Goal: Complete application form

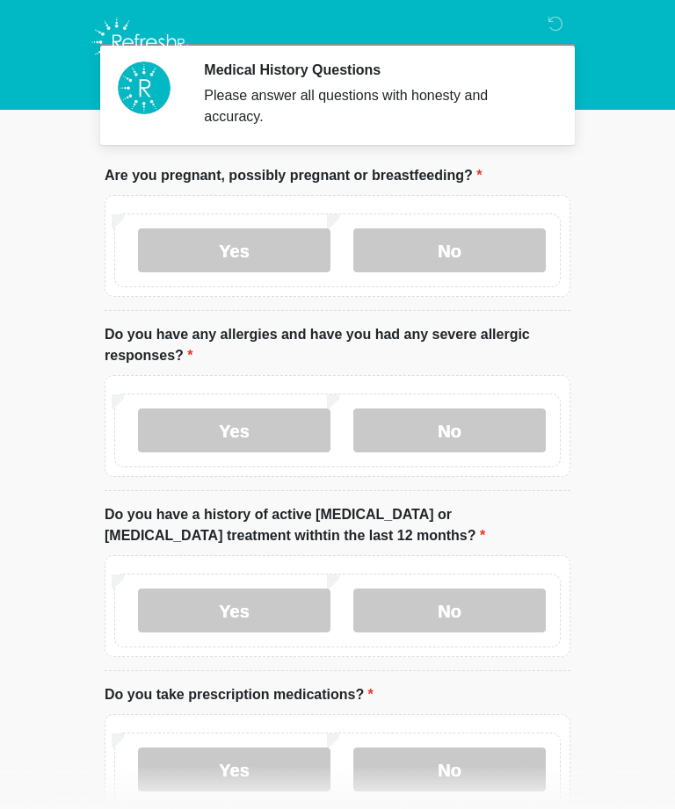
click at [435, 433] on label "No" at bounding box center [449, 431] width 192 height 44
click at [467, 602] on label "No" at bounding box center [449, 611] width 192 height 44
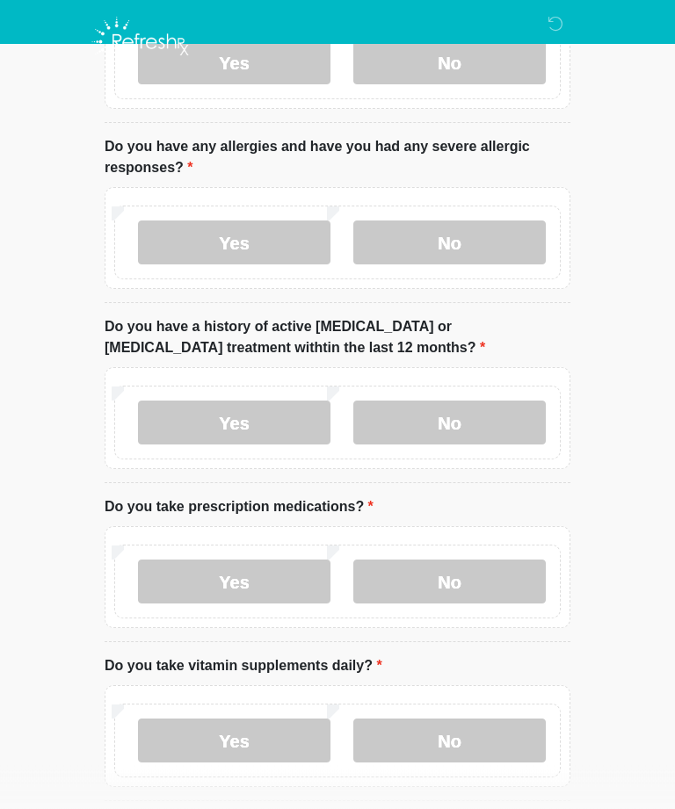
scroll to position [204, 0]
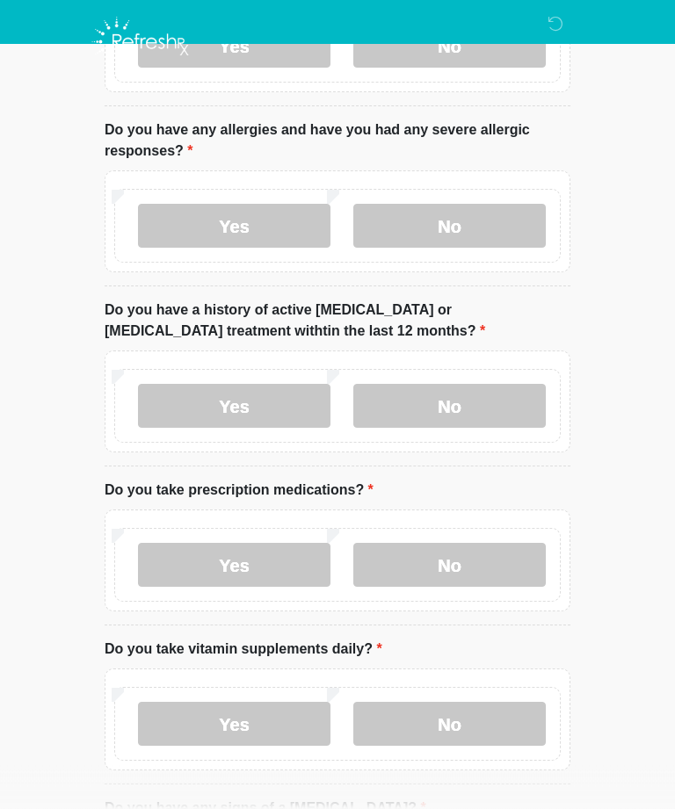
click at [476, 537] on div "Yes No" at bounding box center [337, 566] width 446 height 74
click at [477, 569] on label "No" at bounding box center [449, 566] width 192 height 44
click at [489, 724] on label "No" at bounding box center [449, 724] width 192 height 44
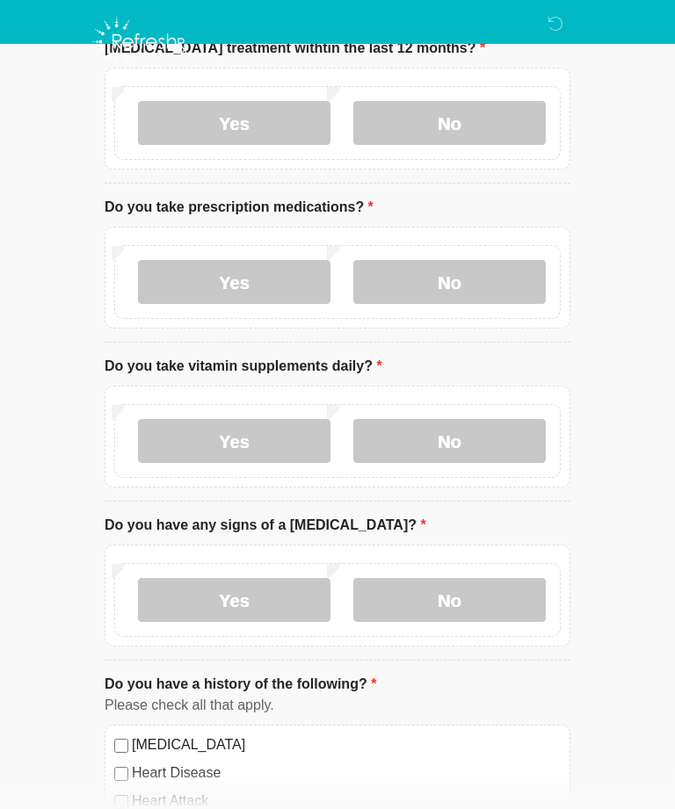
scroll to position [488, 0]
click at [252, 276] on label "Yes" at bounding box center [234, 282] width 192 height 44
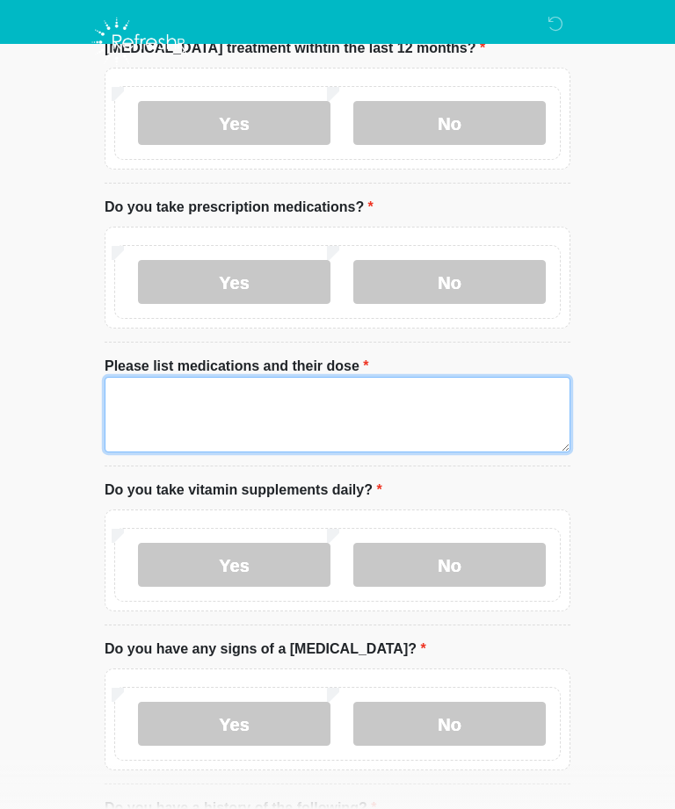
click at [159, 406] on textarea "Please list medications and their dose" at bounding box center [338, 415] width 466 height 76
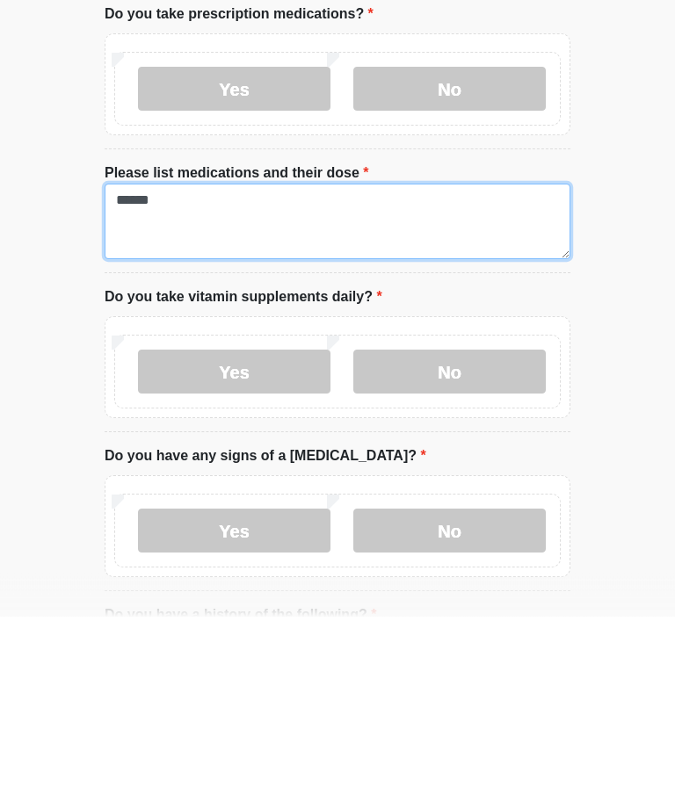
type textarea "******"
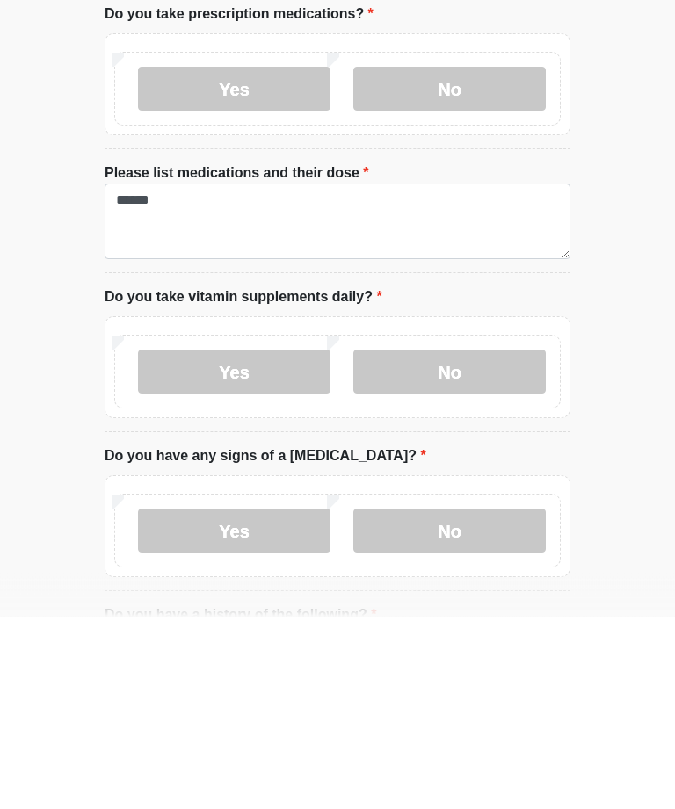
click at [480, 702] on label "No" at bounding box center [449, 724] width 192 height 44
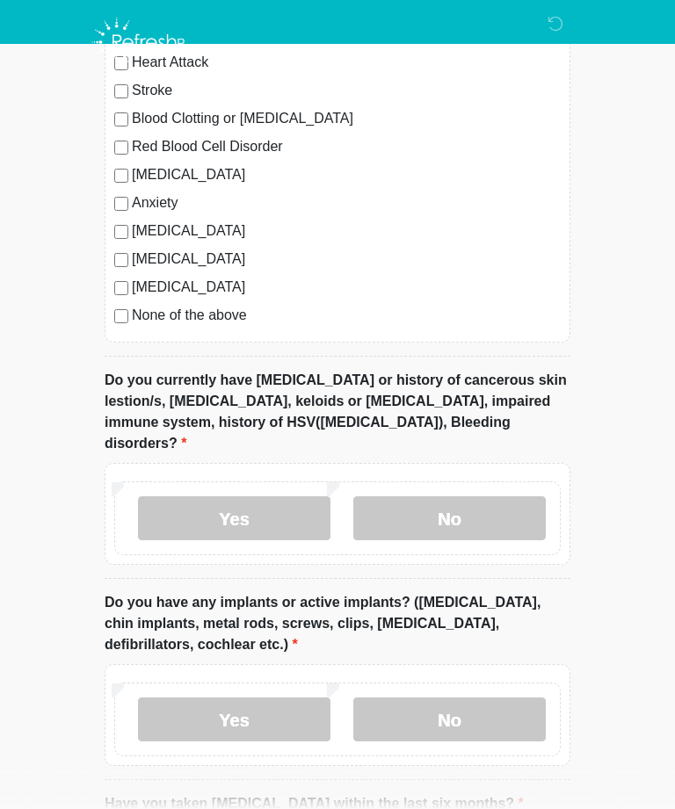
scroll to position [1355, 0]
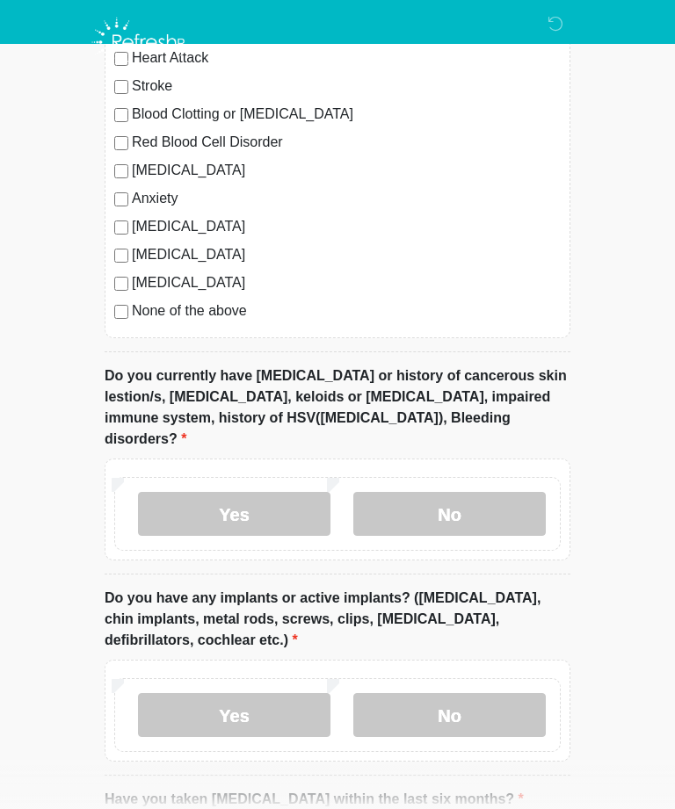
click at [501, 492] on label "No" at bounding box center [449, 514] width 192 height 44
click at [482, 693] on label "No" at bounding box center [449, 715] width 192 height 44
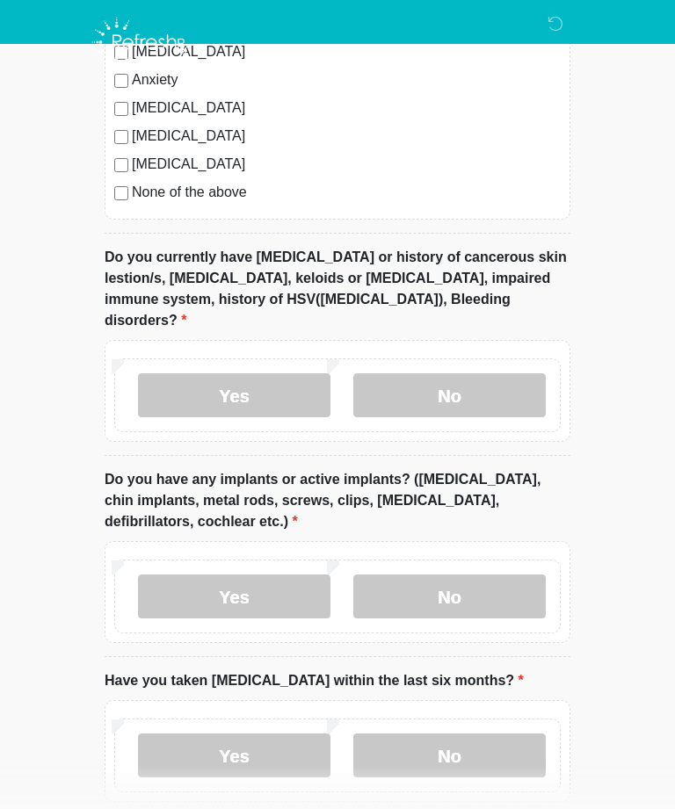
scroll to position [1541, 0]
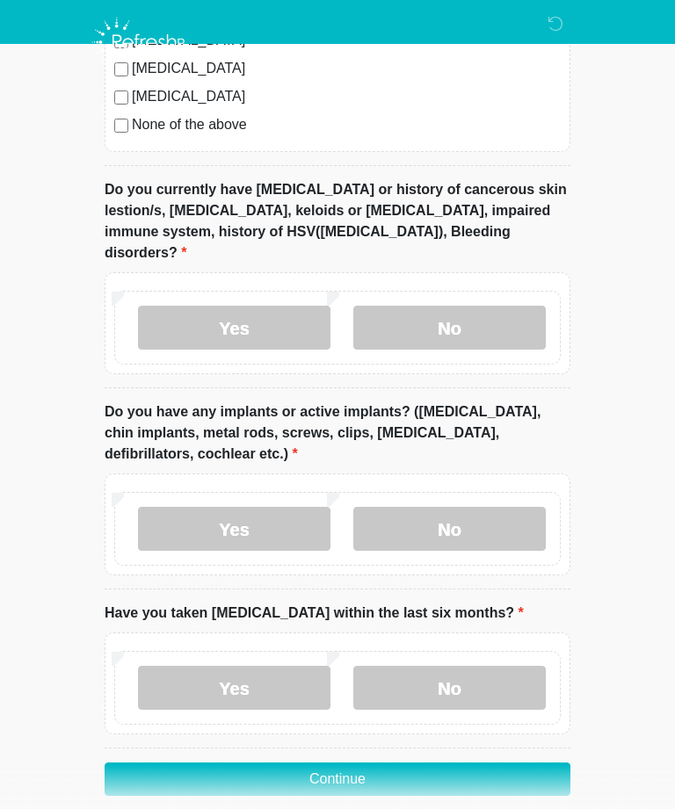
click at [496, 666] on label "No" at bounding box center [449, 688] width 192 height 44
click at [481, 763] on button "Continue" at bounding box center [338, 779] width 466 height 33
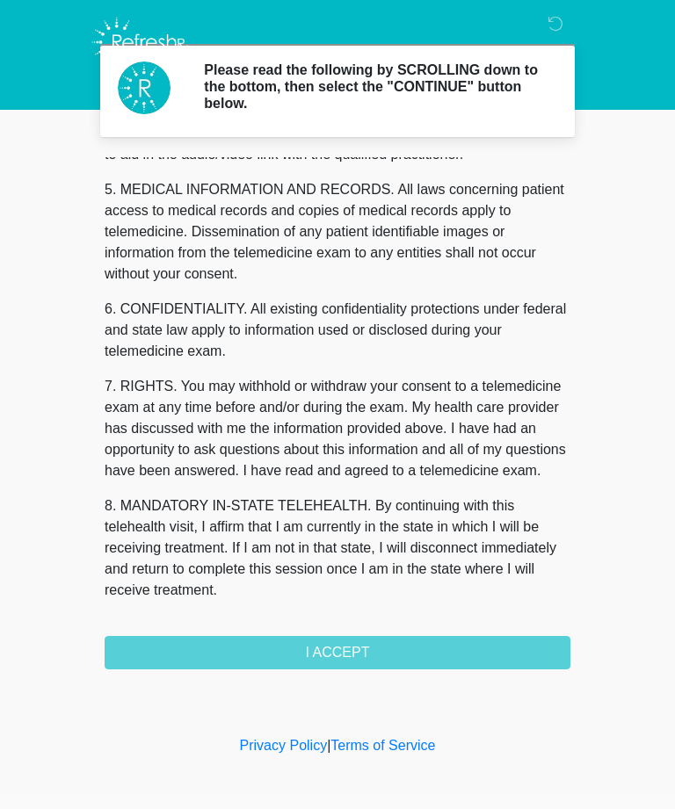
scroll to position [561, 0]
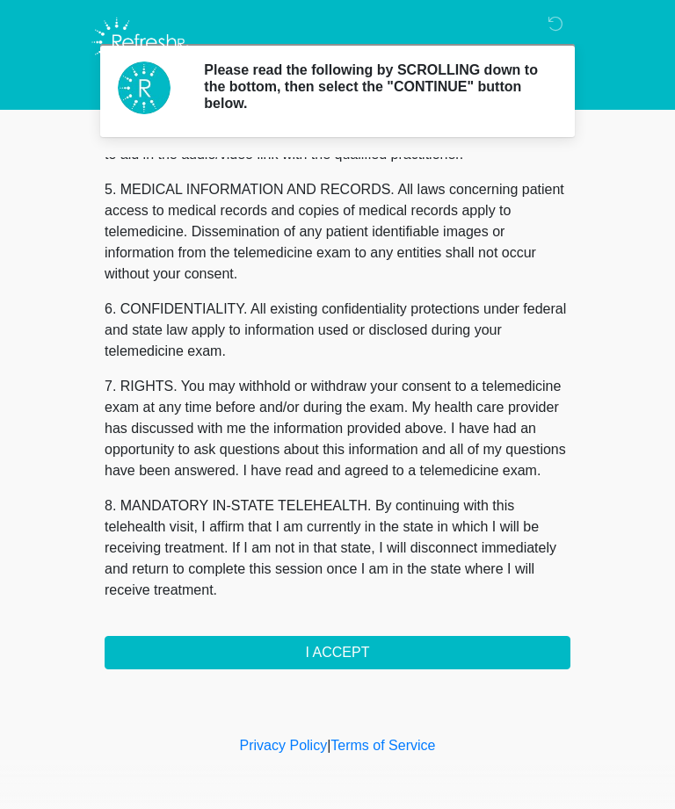
click at [335, 660] on button "I ACCEPT" at bounding box center [338, 652] width 466 height 33
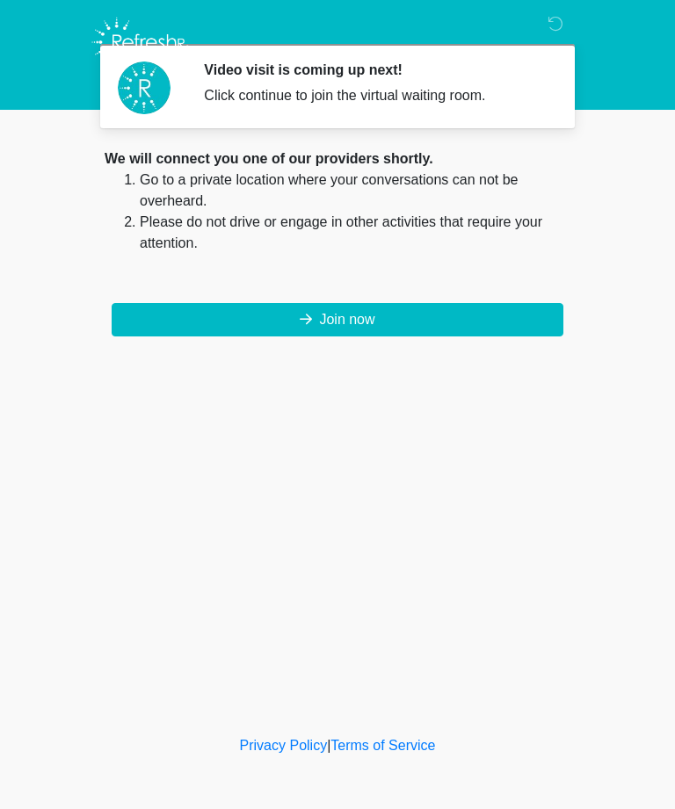
click at [469, 315] on button "Join now" at bounding box center [338, 319] width 452 height 33
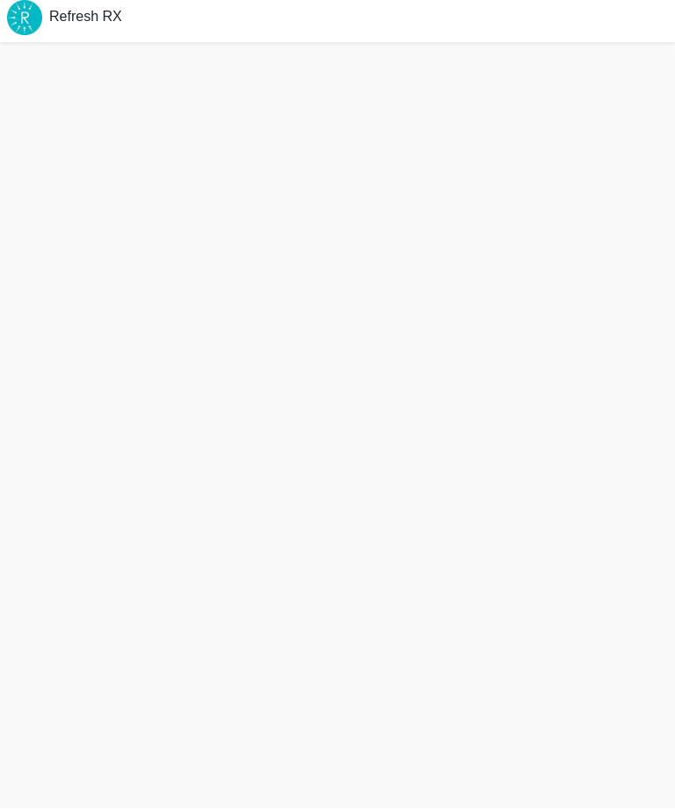
scroll to position [62, 0]
